Goal: Transaction & Acquisition: Book appointment/travel/reservation

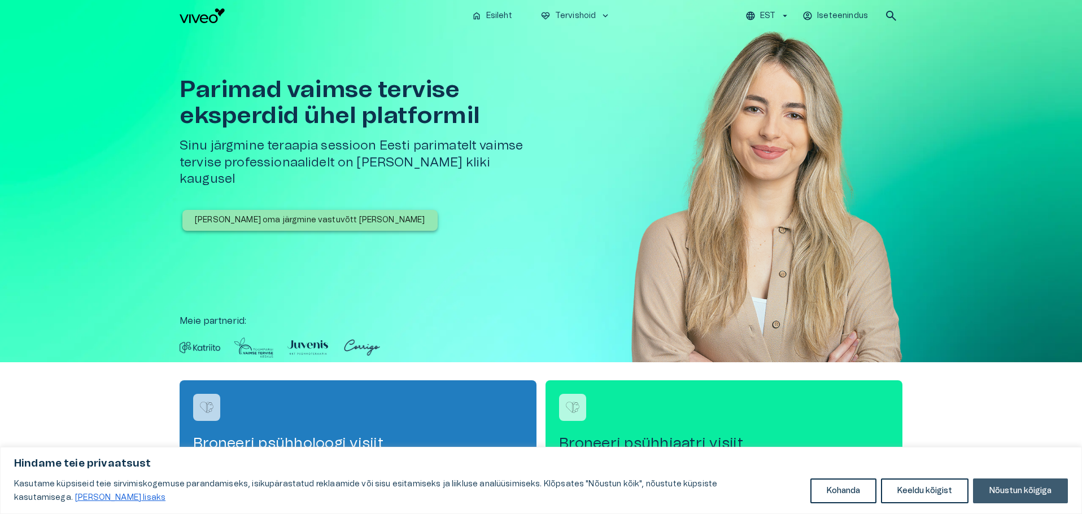
click at [997, 493] on button "Nõustun kõigiga" at bounding box center [1020, 491] width 95 height 25
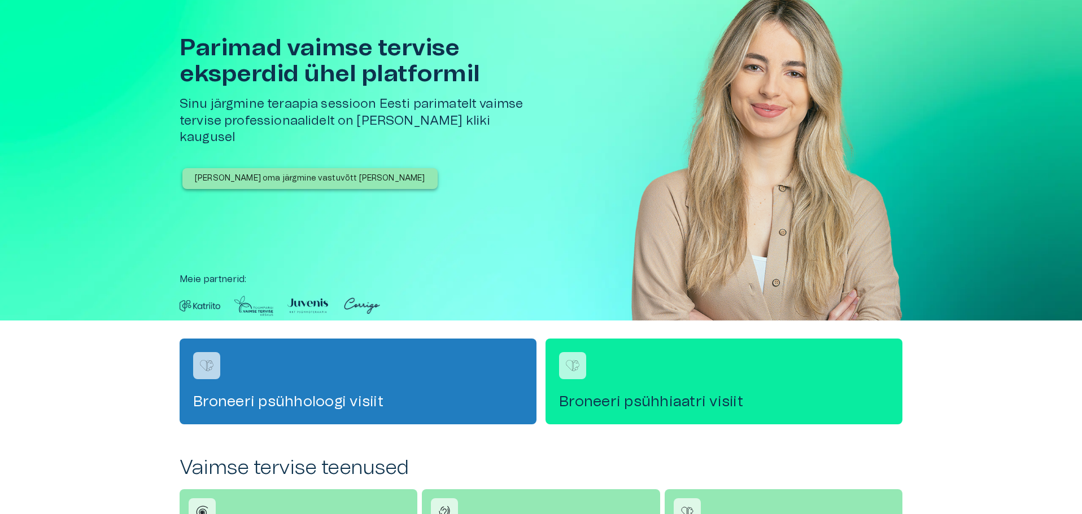
scroll to position [113, 0]
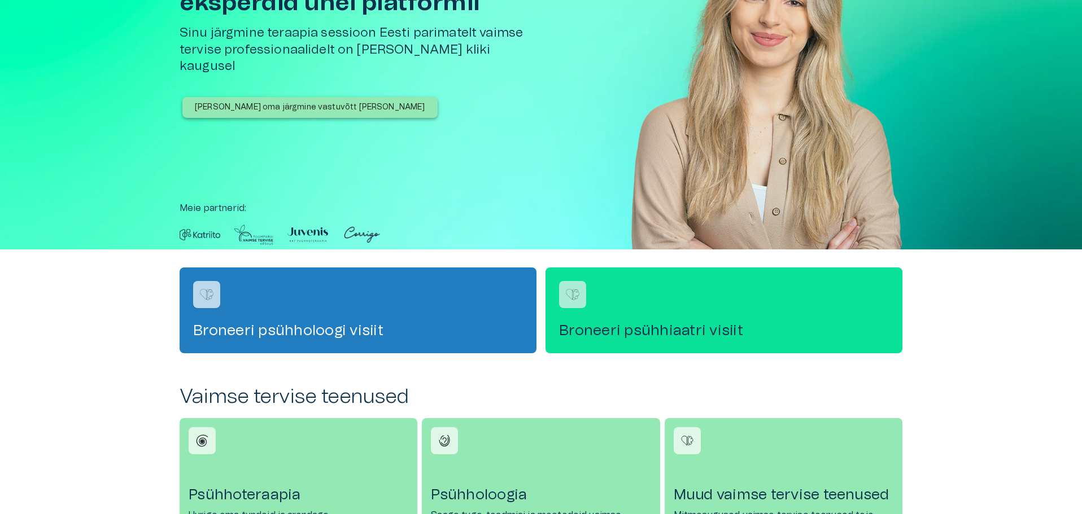
click at [658, 308] on div "Broneeri psühhiaatri visiit" at bounding box center [723, 311] width 357 height 86
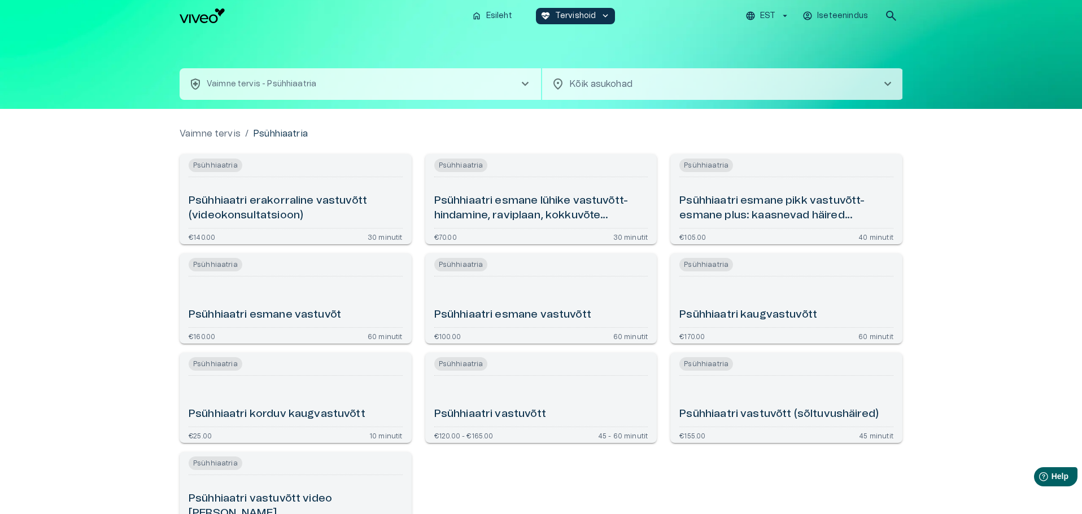
click at [534, 215] on h6 "Psühhiaatri esmane lühike vastuvõtt- hindamine, raviplaan, kokkuvõte (videokons…" at bounding box center [541, 209] width 214 height 30
